Goal: Information Seeking & Learning: Learn about a topic

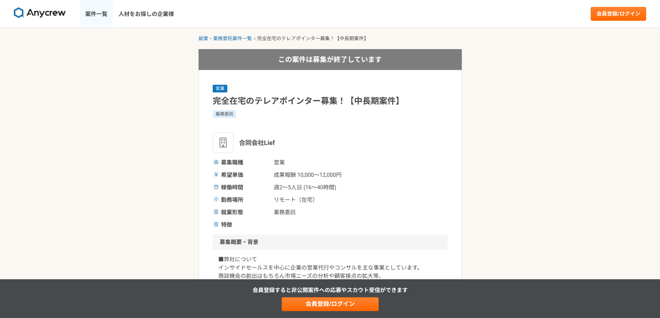
click at [104, 16] on link "案件一覧" at bounding box center [96, 14] width 33 height 28
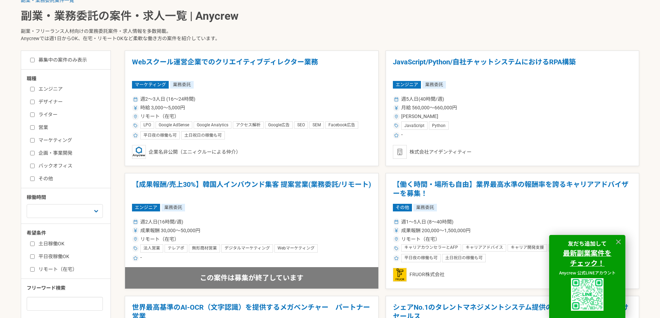
scroll to position [173, 0]
click at [32, 126] on input "営業" at bounding box center [32, 128] width 5 height 5
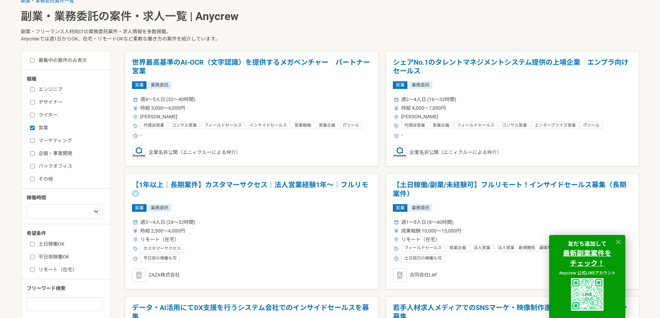
click at [32, 126] on input "営業" at bounding box center [32, 128] width 5 height 5
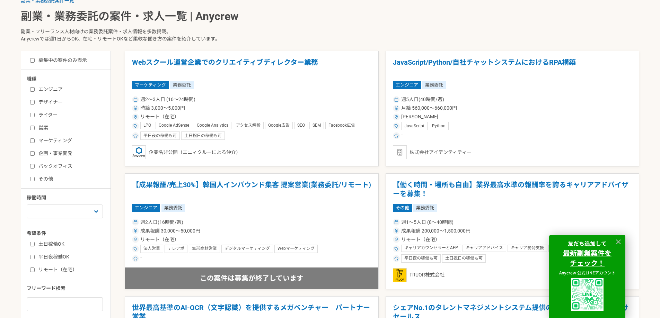
click at [30, 129] on input "営業" at bounding box center [32, 128] width 5 height 5
checkbox input "true"
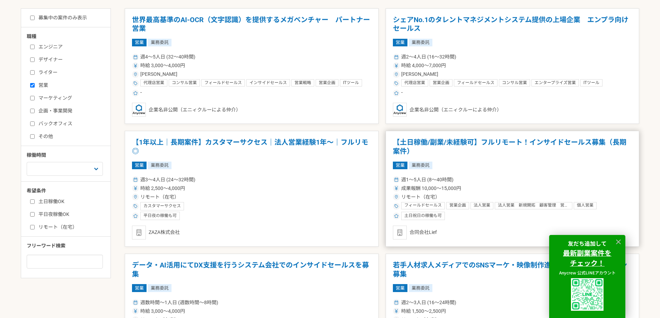
scroll to position [277, 0]
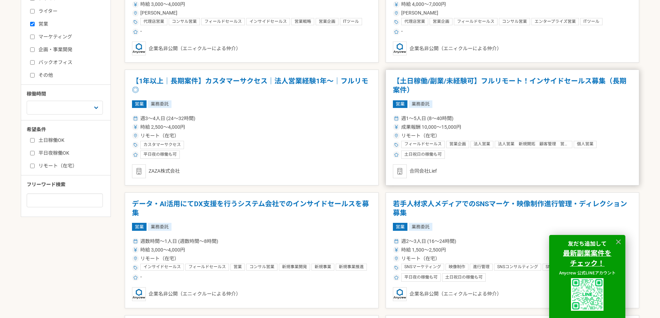
click at [555, 82] on h1 "【土日稼働/副業/未経験可】フルリモート！インサイドセールス募集（長期案件）" at bounding box center [512, 86] width 239 height 18
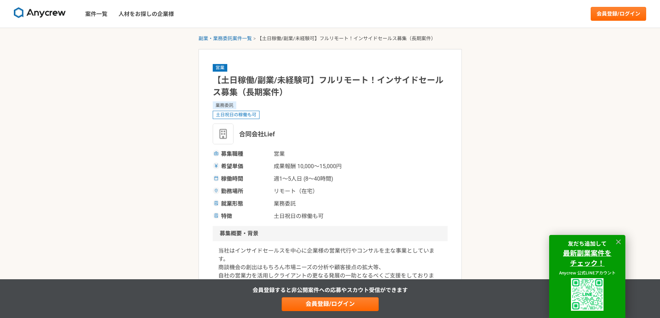
click at [324, 171] on div "募集職種 営業 希望単価 成果報酬 10,000〜15,000円 稼働時間 週1〜5人日 (8〜40時間) 勤務場所 リモート（在宅） 就業形態 業務委託 特…" at bounding box center [330, 185] width 235 height 71
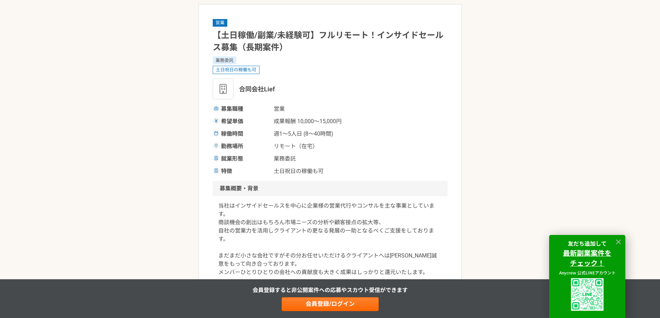
scroll to position [139, 0]
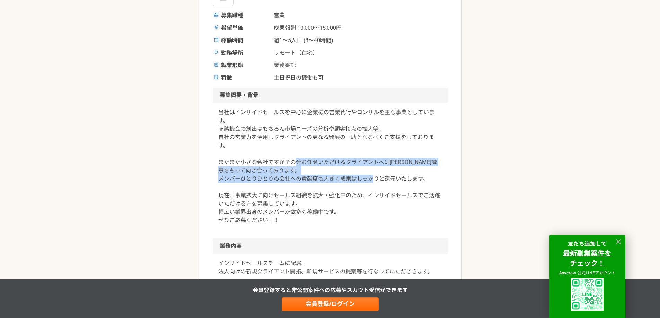
drag, startPoint x: 295, startPoint y: 160, endPoint x: 419, endPoint y: 189, distance: 127.6
click at [419, 189] on p "当社はインサイドセールスを中心に企業様の営業代行やコンサルを主な事業としています。 商談機会の創出はもちろん市場ニーズの分析や顧客接点の拡大等、 自社の営業力…" at bounding box center [330, 166] width 224 height 116
click at [420, 189] on p "当社はインサイドセールスを中心に企業様の営業代行やコンサルを主な事業としています。 商談機会の創出はもちろん市場ニーズの分析や顧客接点の拡大等、 自社の営業力…" at bounding box center [330, 166] width 224 height 116
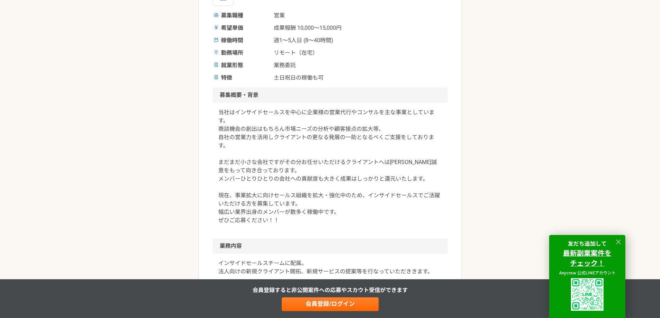
click at [377, 193] on p "当社はインサイドセールスを中心に企業様の営業代行やコンサルを主な事業としています。 商談機会の創出はもちろん市場ニーズの分析や顧客接点の拡大等、 自社の営業力…" at bounding box center [330, 166] width 224 height 116
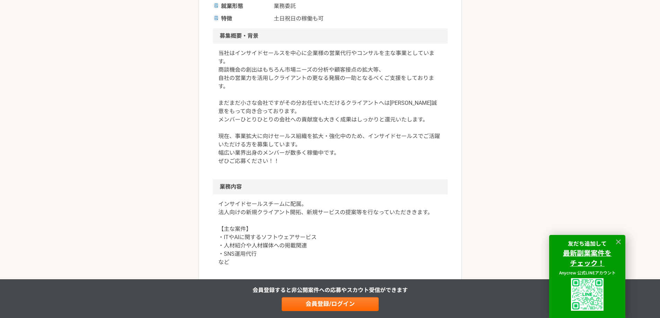
scroll to position [243, 0]
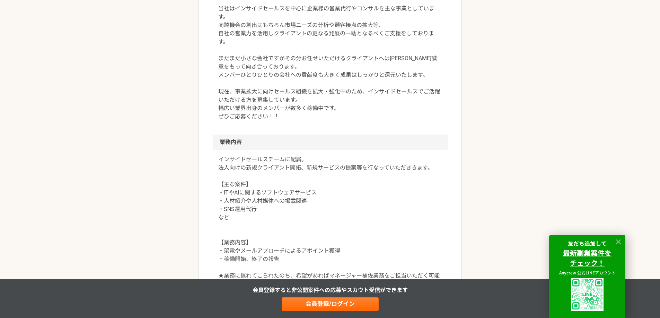
click at [323, 196] on p "インサイドセールスチームに配属。 法人向けの新規クライアント開拓、新規サービスの提案等を行なっていただききます。 【主な案件】 ・ITやAIに関するソフトウェ…" at bounding box center [330, 256] width 224 height 200
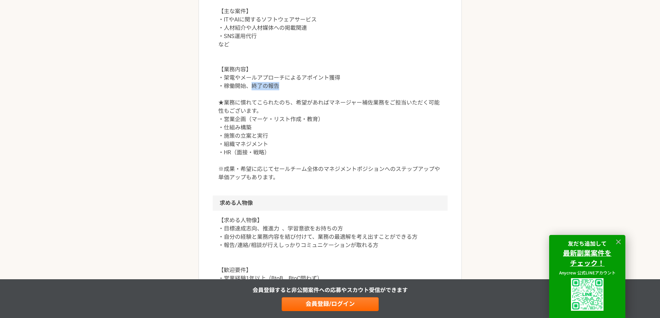
drag, startPoint x: 253, startPoint y: 86, endPoint x: 286, endPoint y: 86, distance: 33.3
click at [286, 86] on p "インサイドセールスチームに配属。 法人向けの新規クライアント開拓、新規サービスの提案等を行なっていただききます。 【主な案件】 ・ITやAIに関するソフトウェ…" at bounding box center [330, 82] width 224 height 200
click at [281, 122] on p "インサイドセールスチームに配属。 法人向けの新規クライアント開拓、新規サービスの提案等を行なっていただききます。 【主な案件】 ・ITやAIに関するソフトウェ…" at bounding box center [330, 82] width 224 height 200
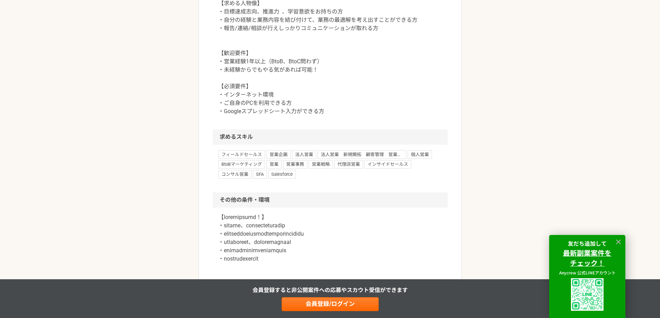
scroll to position [728, 0]
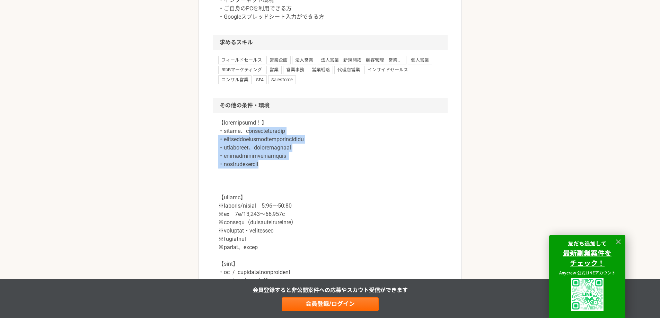
drag, startPoint x: 265, startPoint y: 130, endPoint x: 383, endPoint y: 161, distance: 121.6
click at [383, 161] on p at bounding box center [330, 227] width 224 height 216
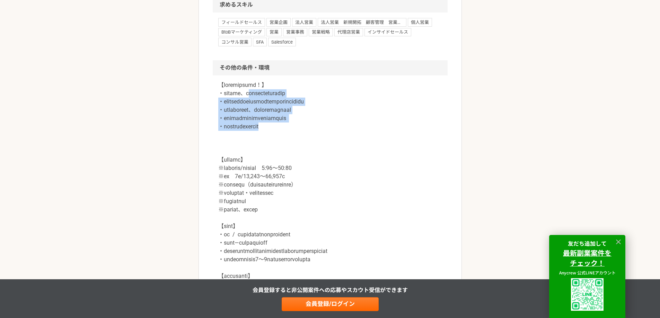
scroll to position [832, 0]
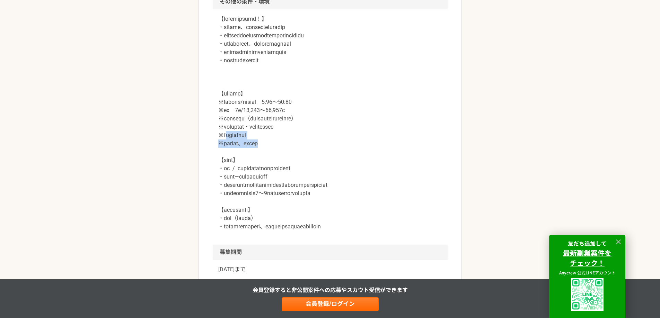
drag, startPoint x: 294, startPoint y: 144, endPoint x: 225, endPoint y: 127, distance: 70.8
click at [230, 132] on p at bounding box center [330, 123] width 224 height 216
click at [227, 129] on p at bounding box center [330, 123] width 224 height 216
click at [216, 107] on div at bounding box center [330, 127] width 235 height 236
drag, startPoint x: 220, startPoint y: 103, endPoint x: 305, endPoint y: 146, distance: 96.1
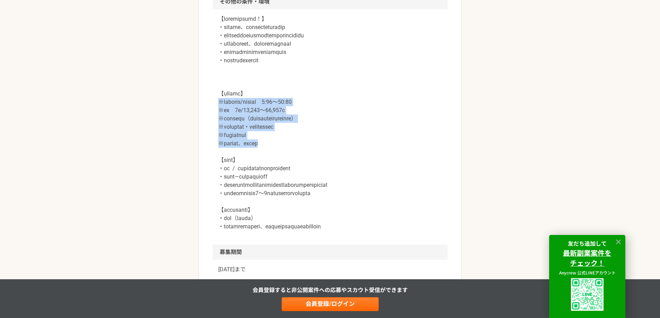
click at [305, 146] on p at bounding box center [330, 123] width 224 height 216
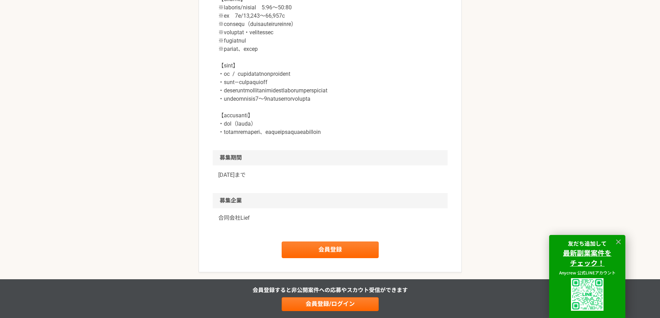
scroll to position [936, 0]
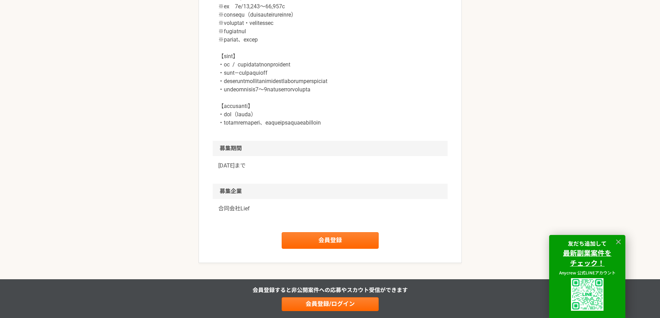
click at [302, 127] on p at bounding box center [330, 19] width 224 height 216
drag, startPoint x: 426, startPoint y: 134, endPoint x: 212, endPoint y: 116, distance: 214.9
click at [239, 121] on p at bounding box center [330, 19] width 224 height 216
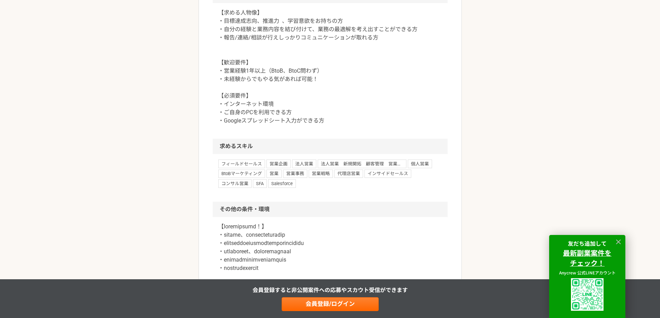
scroll to position [485, 0]
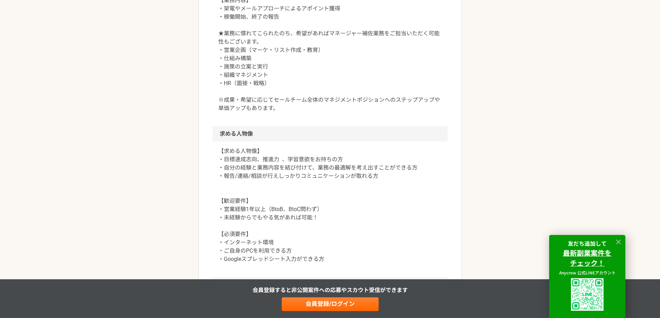
click at [322, 98] on p "インサイドセールスチームに配属。 法人向けの新規クライアント開拓、新規サービスの提案等を行なっていただききます。 【主な案件】 ・ITやAIに関するソフトウェ…" at bounding box center [330, 13] width 224 height 200
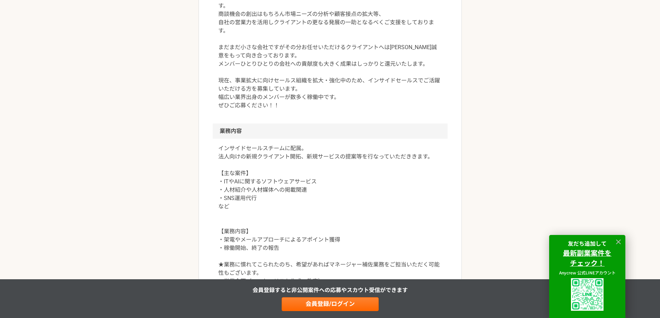
scroll to position [208, 0]
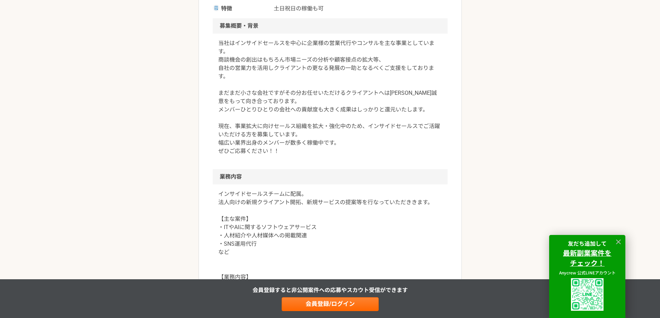
click at [298, 92] on p "当社はインサイドセールスを中心に企業様の営業代行やコンサルを主な事業としています。 商談機会の創出はもちろん市場ニーズの分析や顧客接点の拡大等、 自社の営業力…" at bounding box center [330, 97] width 224 height 116
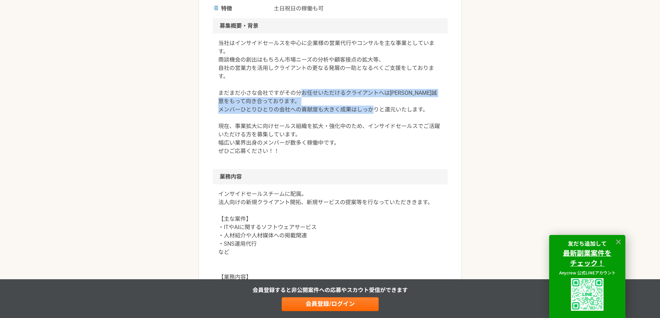
drag, startPoint x: 302, startPoint y: 92, endPoint x: 305, endPoint y: 115, distance: 23.0
click at [305, 115] on p "当社はインサイドセールスを中心に企業様の営業代行やコンサルを主な事業としています。 商談機会の創出はもちろん市場ニーズの分析や顧客接点の拡大等、 自社の営業力…" at bounding box center [330, 97] width 224 height 116
click at [305, 114] on p "当社はインサイドセールスを中心に企業様の営業代行やコンサルを主な事業としています。 商談機会の創出はもちろん市場ニーズの分析や顧客接点の拡大等、 自社の営業力…" at bounding box center [330, 97] width 224 height 116
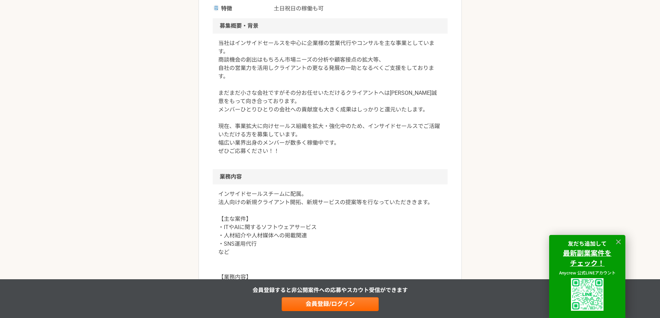
click at [308, 112] on p "当社はインサイドセールスを中心に企業様の営業代行やコンサルを主な事業としています。 商談機会の創出はもちろん市場ニーズの分析や顧客接点の拡大等、 自社の営業力…" at bounding box center [330, 97] width 224 height 116
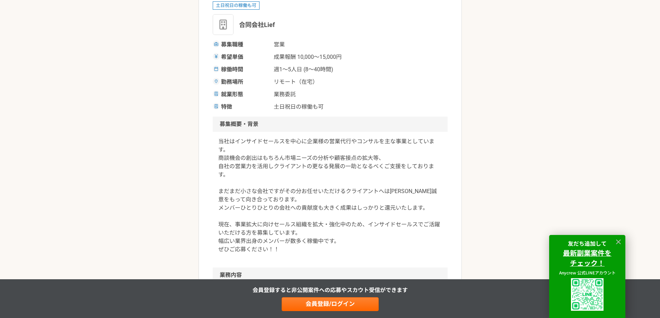
scroll to position [104, 0]
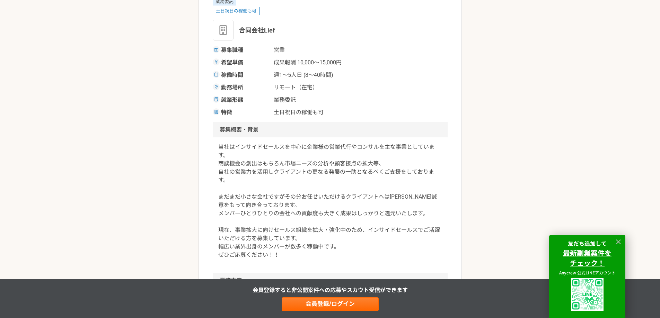
click at [300, 113] on span "土日祝日の稼働も可" at bounding box center [308, 112] width 69 height 8
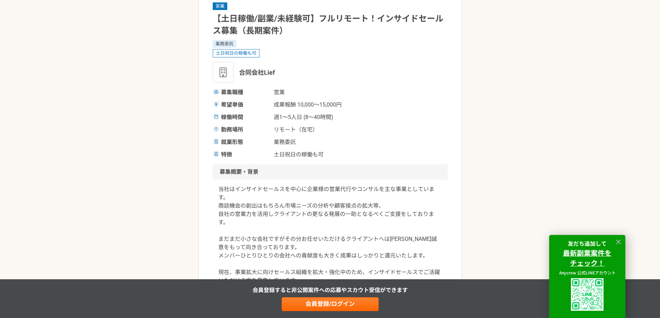
scroll to position [139, 0]
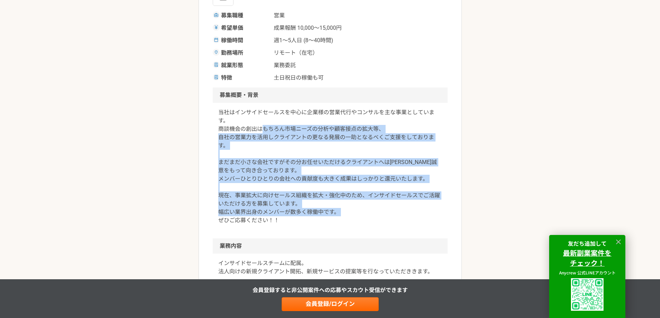
drag, startPoint x: 261, startPoint y: 130, endPoint x: 285, endPoint y: 221, distance: 94.5
click at [285, 221] on p "当社はインサイドセールスを中心に企業様の営業代行やコンサルを主な事業としています。 商談機会の創出はもちろん市場ニーズの分析や顧客接点の拡大等、 自社の営業力…" at bounding box center [330, 166] width 224 height 116
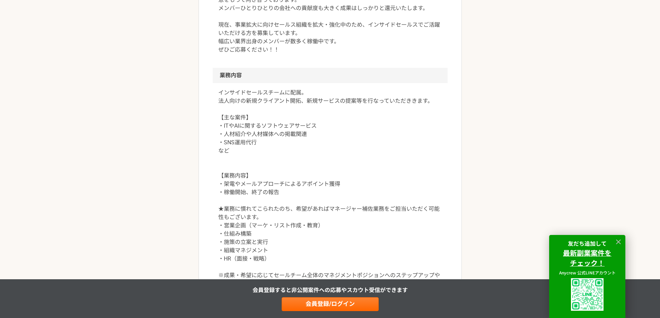
scroll to position [312, 0]
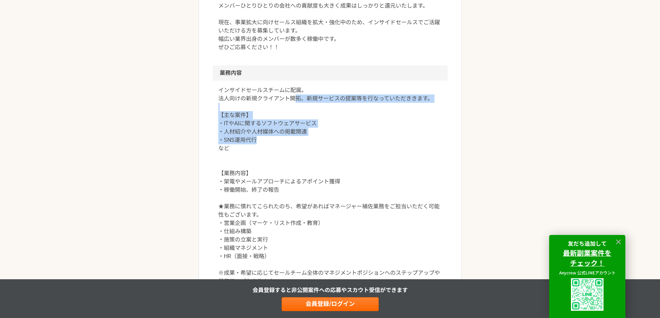
drag, startPoint x: 294, startPoint y: 98, endPoint x: 294, endPoint y: 143, distance: 44.7
click at [294, 143] on p "インサイドセールスチームに配属。 法人向けの新規クライアント開拓、新規サービスの提案等を行なっていただききます。 【主な案件】 ・ITやAIに関するソフトウェ…" at bounding box center [330, 186] width 224 height 200
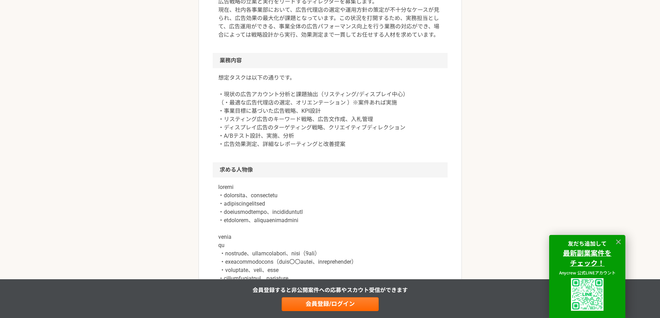
scroll to position [451, 0]
